Goal: Task Accomplishment & Management: Complete application form

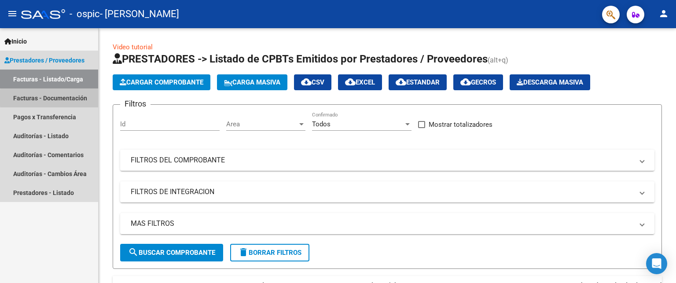
click at [77, 98] on link "Facturas - Documentación" at bounding box center [49, 97] width 98 height 19
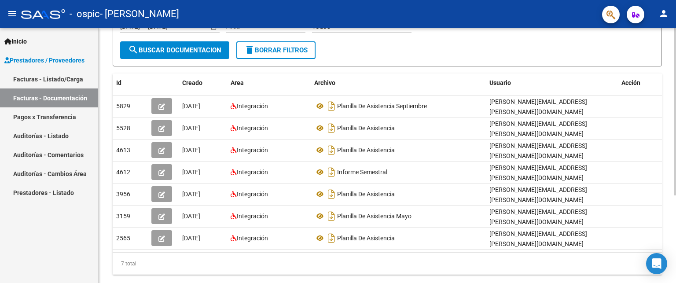
click at [675, 163] on div at bounding box center [674, 186] width 2 height 167
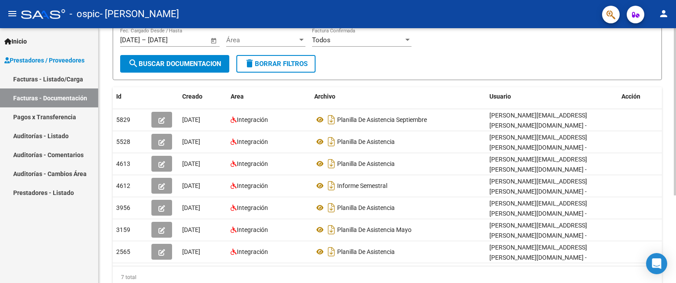
scroll to position [100, 0]
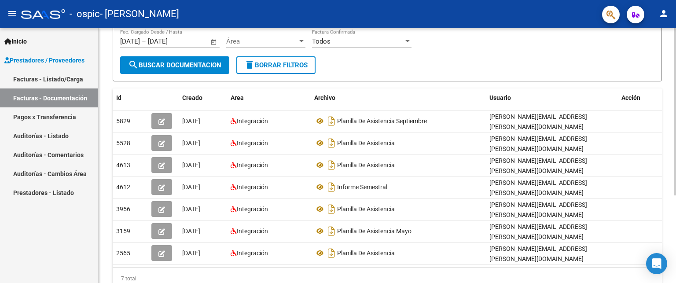
click at [675, 122] on div at bounding box center [674, 176] width 2 height 167
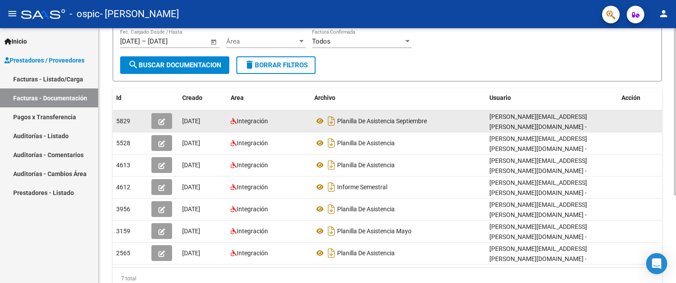
click at [164, 119] on icon "button" at bounding box center [161, 121] width 7 height 7
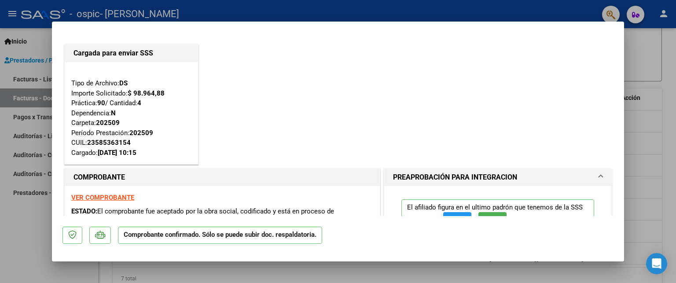
click at [107, 198] on strong "VER COMPROBANTE" at bounding box center [102, 198] width 63 height 8
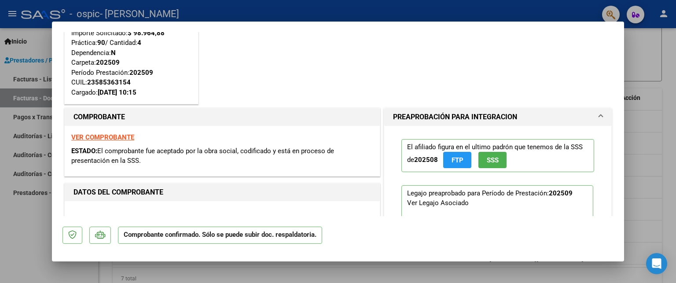
scroll to position [81, 0]
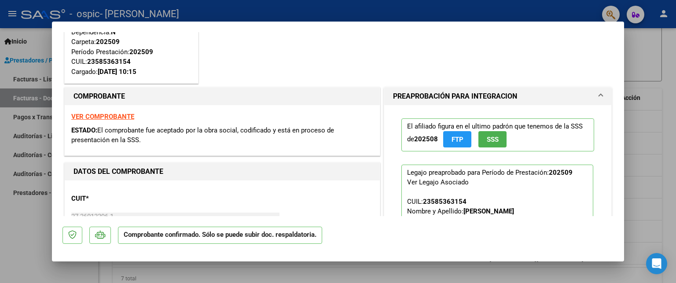
drag, startPoint x: 369, startPoint y: 282, endPoint x: 377, endPoint y: 183, distance: 100.1
drag, startPoint x: 377, startPoint y: 183, endPoint x: 305, endPoint y: 130, distance: 88.8
click at [305, 130] on span "El comprobante fue aceptado por la obra social, codificado y está en proceso de…" at bounding box center [202, 135] width 263 height 18
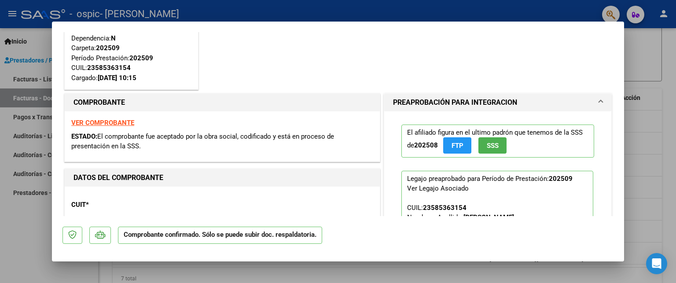
scroll to position [0, 0]
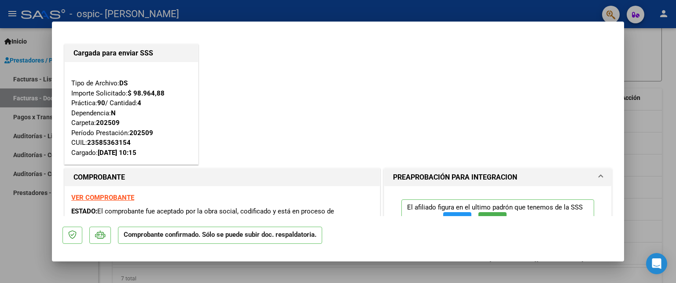
drag, startPoint x: 621, startPoint y: 67, endPoint x: 571, endPoint y: 55, distance: 51.6
click at [571, 55] on div "Cargada para enviar SSS Tipo de Archivo: DS Importe Solicitado: $ 98.964,88 Prá…" at bounding box center [337, 104] width 551 height 124
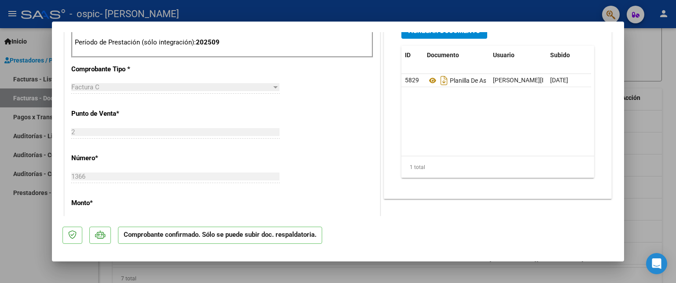
scroll to position [371, 0]
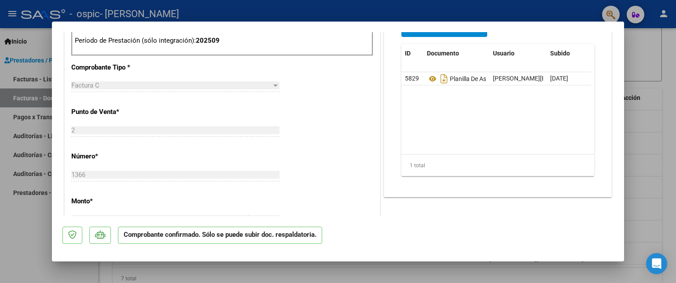
type input "$ 0,00"
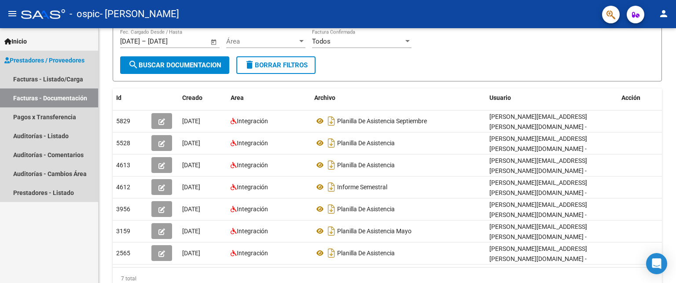
click at [51, 95] on link "Facturas - Documentación" at bounding box center [49, 97] width 98 height 19
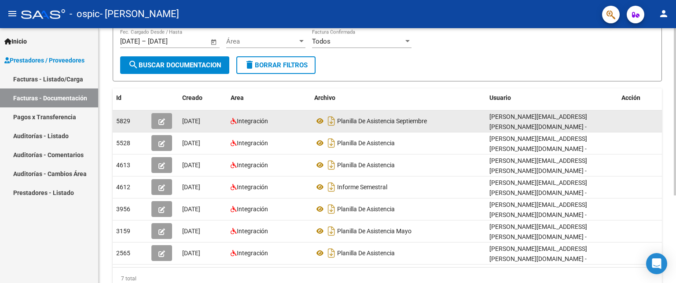
click at [160, 119] on icon "button" at bounding box center [161, 121] width 7 height 7
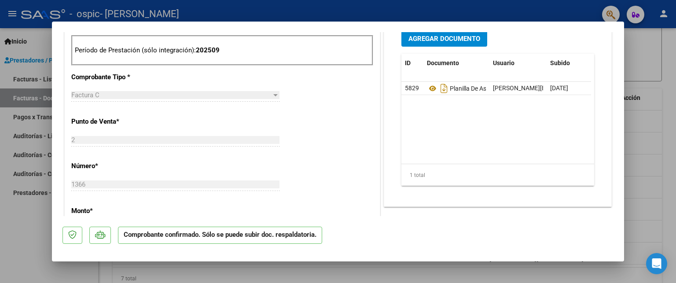
scroll to position [288, 0]
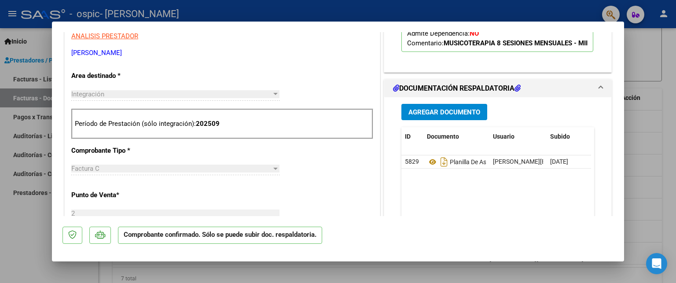
type input "$ 0,00"
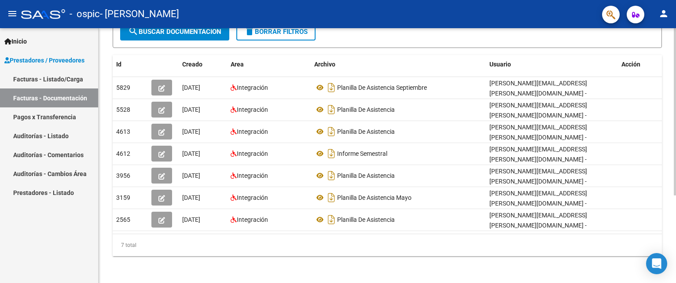
scroll to position [0, 0]
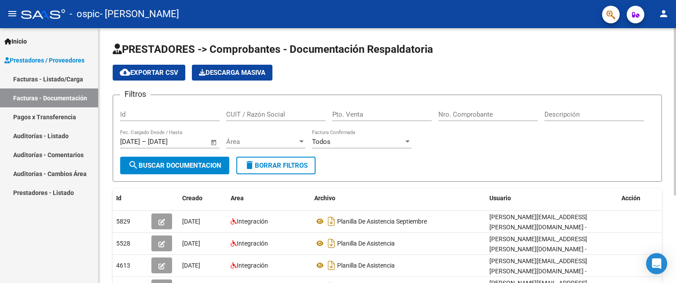
click at [675, 42] on div at bounding box center [674, 111] width 2 height 167
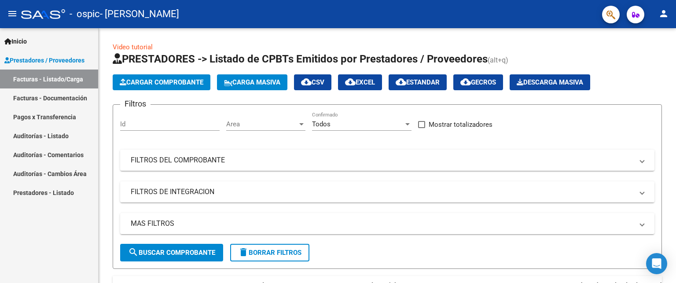
click at [69, 102] on link "Facturas - Documentación" at bounding box center [49, 97] width 98 height 19
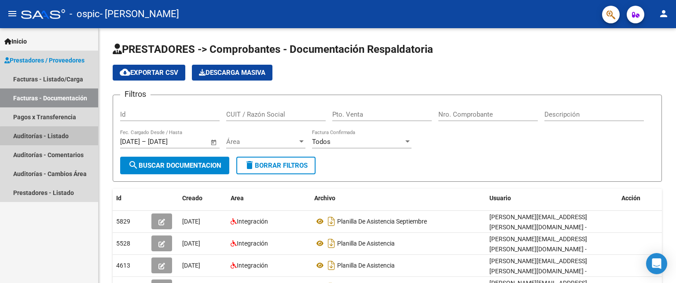
click at [67, 137] on link "Auditorías - Listado" at bounding box center [49, 135] width 98 height 19
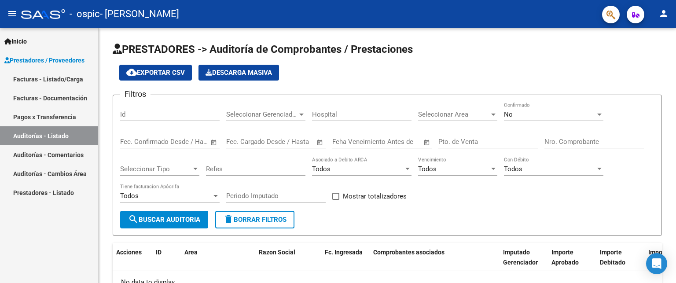
click at [63, 159] on link "Auditorías - Comentarios" at bounding box center [49, 154] width 98 height 19
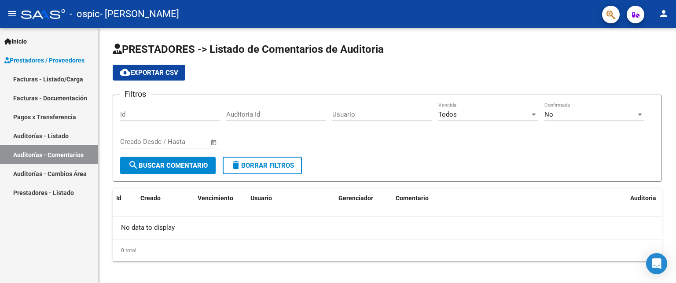
click at [59, 175] on link "Auditorías - Cambios Área" at bounding box center [49, 173] width 98 height 19
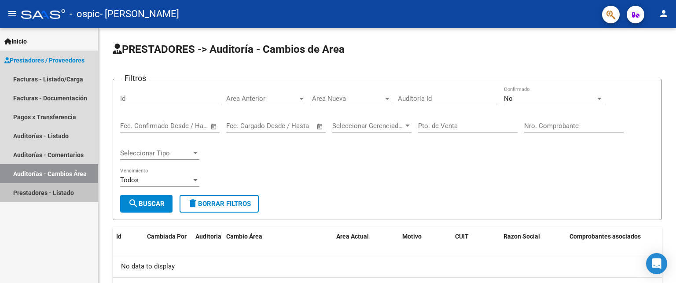
click at [59, 193] on link "Prestadores - Listado" at bounding box center [49, 192] width 98 height 19
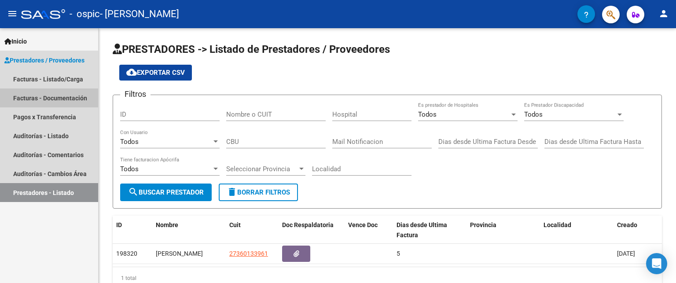
click at [62, 94] on link "Facturas - Documentación" at bounding box center [49, 97] width 98 height 19
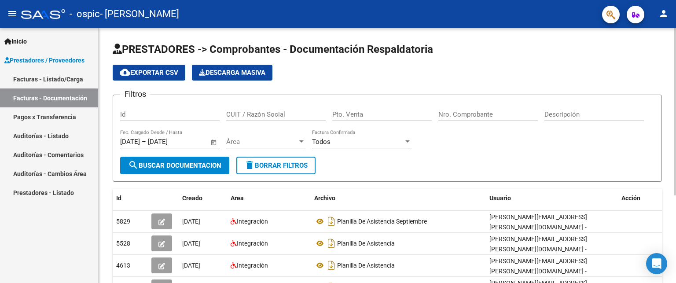
click at [671, 26] on div "menu - ospic - INGARAMO GEORGINA person Inicio Instructivos Contacto OS Prestad…" at bounding box center [338, 141] width 676 height 283
click at [56, 79] on link "Facturas - Listado/Carga" at bounding box center [49, 79] width 98 height 19
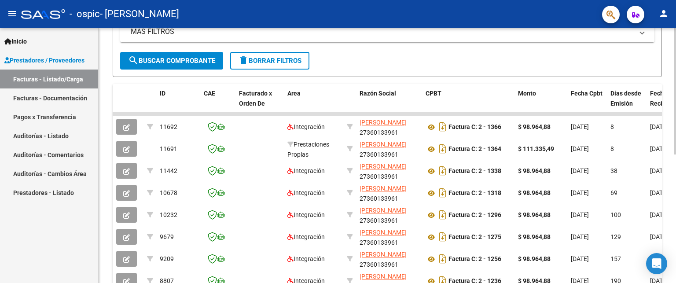
scroll to position [193, 0]
click at [675, 195] on div at bounding box center [674, 189] width 2 height 126
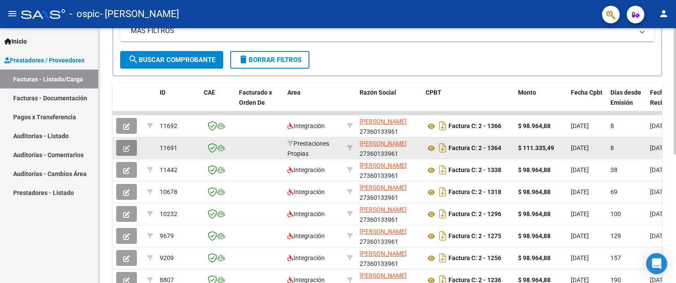
click at [131, 150] on button "button" at bounding box center [126, 148] width 21 height 16
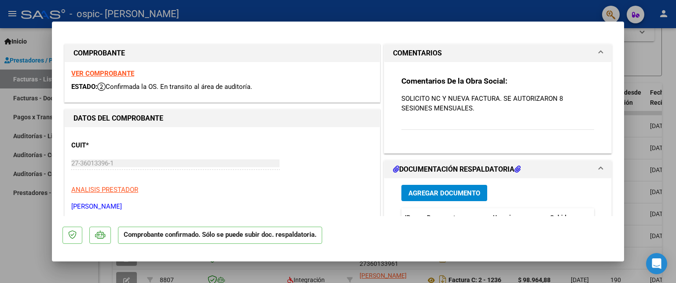
type input "$ 0,00"
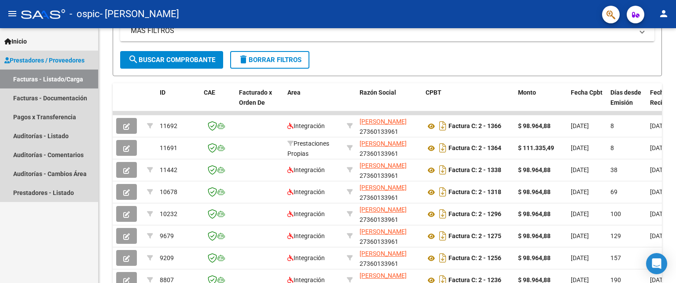
click at [48, 63] on span "Prestadores / Proveedores" at bounding box center [44, 60] width 80 height 10
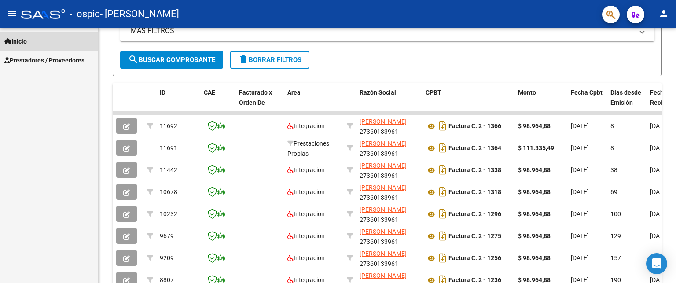
click at [50, 46] on link "Inicio" at bounding box center [49, 41] width 98 height 19
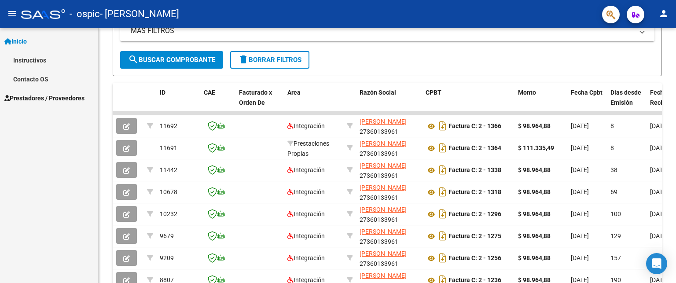
click at [66, 40] on link "Inicio" at bounding box center [49, 41] width 98 height 19
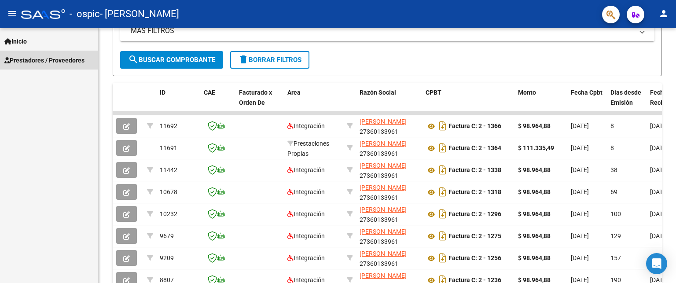
click at [80, 62] on span "Prestadores / Proveedores" at bounding box center [44, 60] width 80 height 10
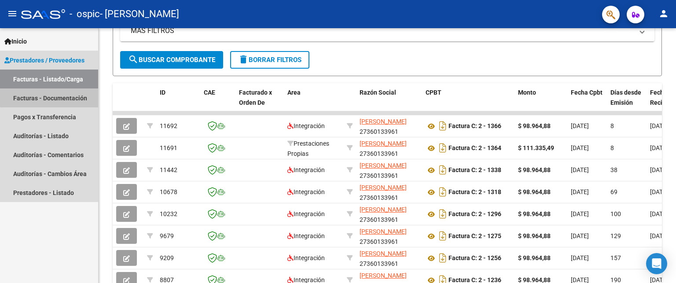
click at [70, 93] on link "Facturas - Documentación" at bounding box center [49, 97] width 98 height 19
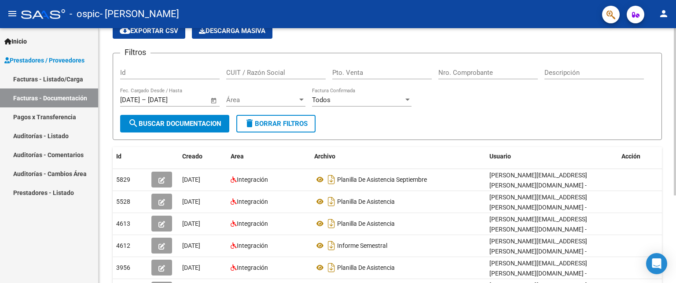
scroll to position [42, 0]
click at [675, 147] on div at bounding box center [674, 138] width 2 height 167
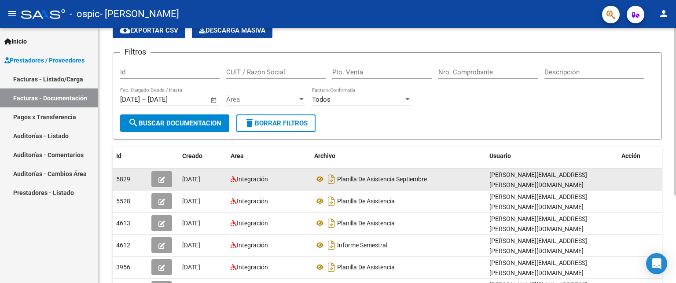
click at [162, 176] on icon "button" at bounding box center [161, 179] width 7 height 7
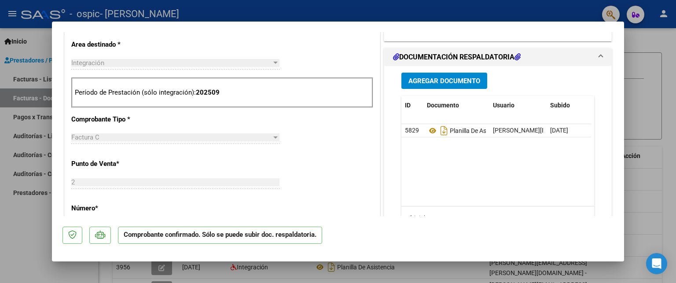
scroll to position [349, 0]
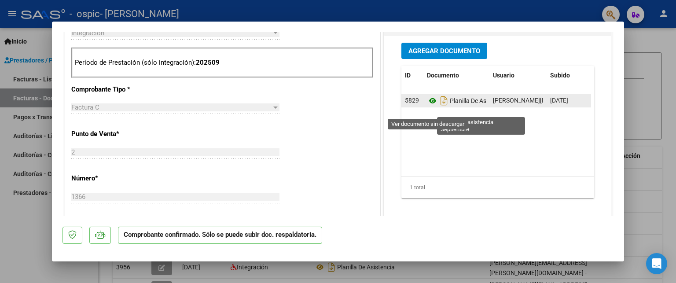
click at [428, 106] on icon at bounding box center [432, 100] width 11 height 11
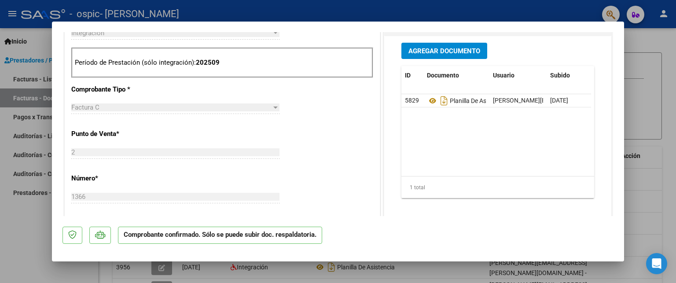
type input "$ 0,00"
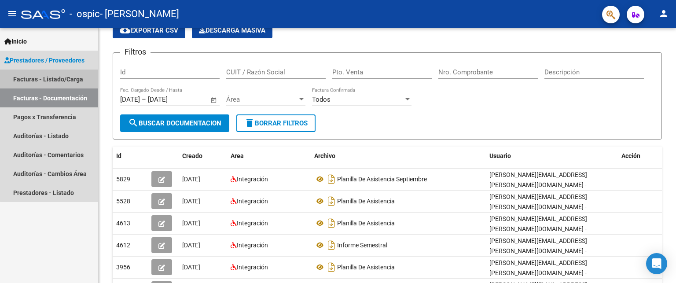
click at [66, 76] on link "Facturas - Listado/Carga" at bounding box center [49, 79] width 98 height 19
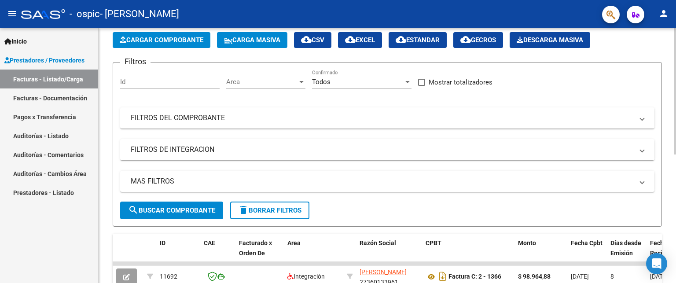
click at [157, 36] on span "Cargar Comprobante" at bounding box center [162, 40] width 84 height 8
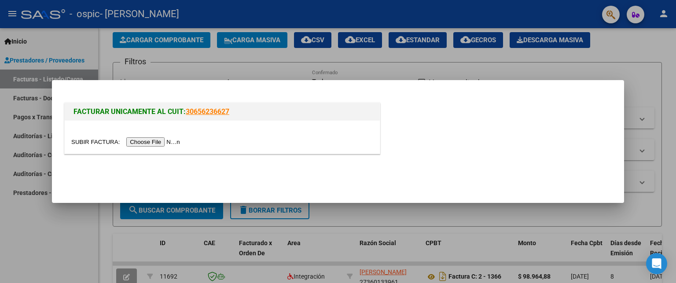
click at [154, 139] on input "file" at bounding box center [126, 141] width 111 height 9
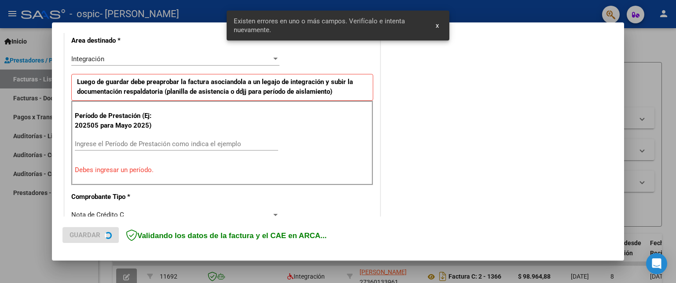
scroll to position [213, 0]
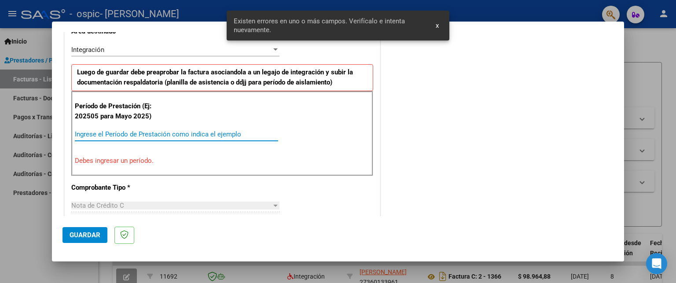
click at [188, 132] on input "Ingrese el Período de Prestación como indica el ejemplo" at bounding box center [176, 134] width 203 height 8
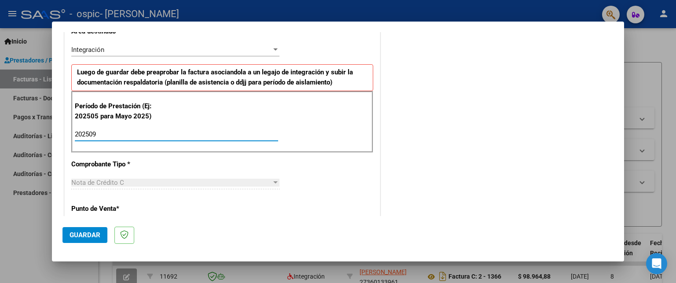
type input "202509"
click at [396, 157] on div "COMENTARIOS Comentarios del Prestador / Gerenciador:" at bounding box center [497, 211] width 231 height 765
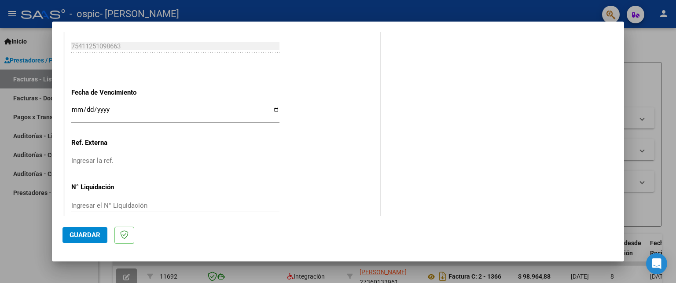
scroll to position [589, 0]
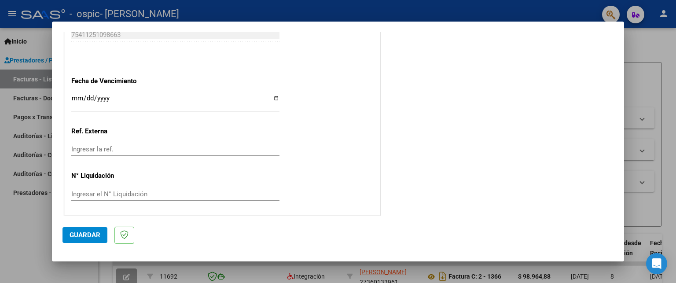
click at [83, 234] on span "Guardar" at bounding box center [85, 235] width 31 height 8
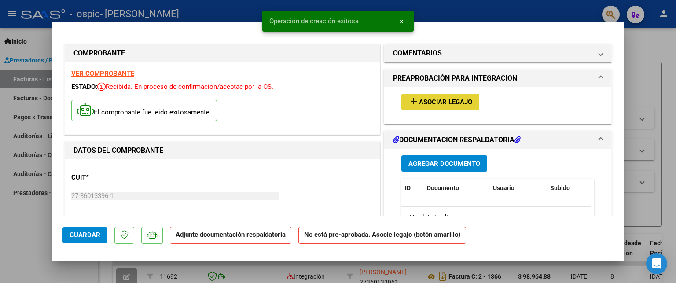
click at [436, 101] on span "Asociar Legajo" at bounding box center [445, 102] width 53 height 8
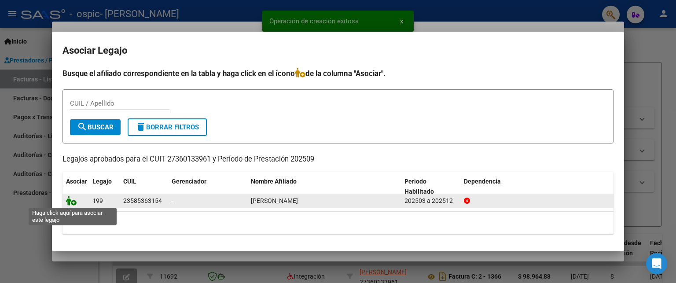
click at [74, 202] on icon at bounding box center [71, 201] width 11 height 10
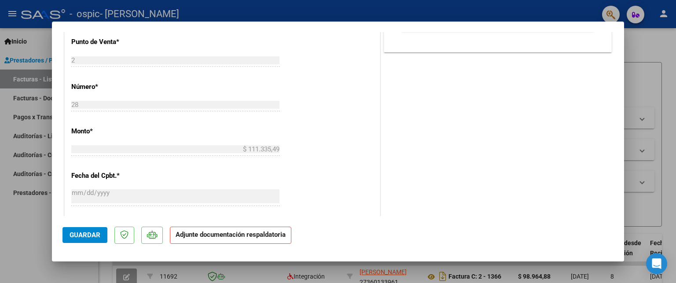
scroll to position [413, 0]
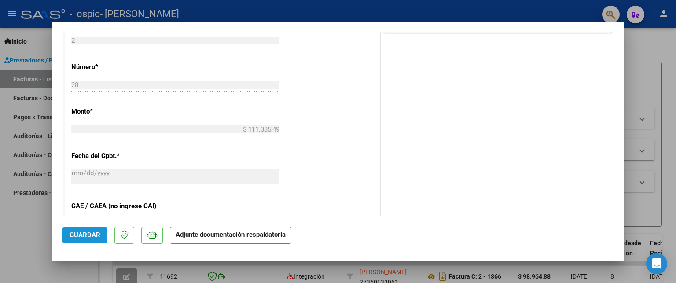
click at [92, 242] on button "Guardar" at bounding box center [84, 235] width 45 height 16
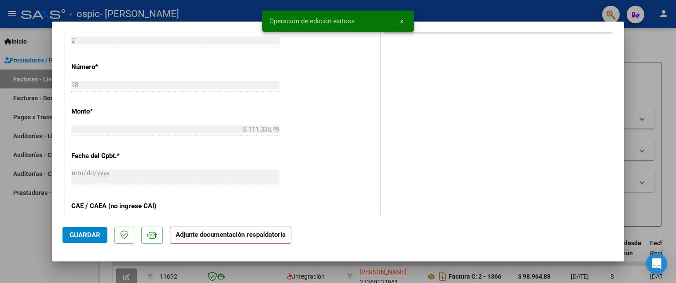
click at [663, 42] on div at bounding box center [338, 141] width 676 height 283
type input "$ 0,00"
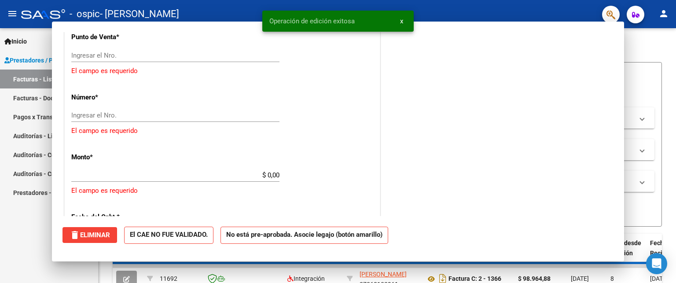
scroll to position [428, 0]
